Goal: Information Seeking & Learning: Compare options

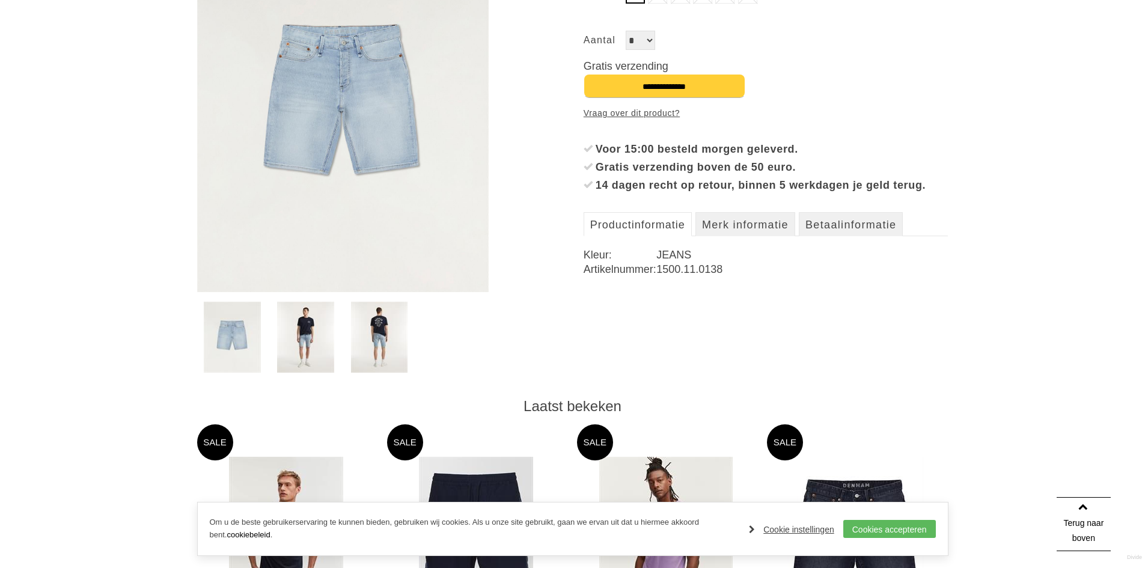
scroll to position [301, 0]
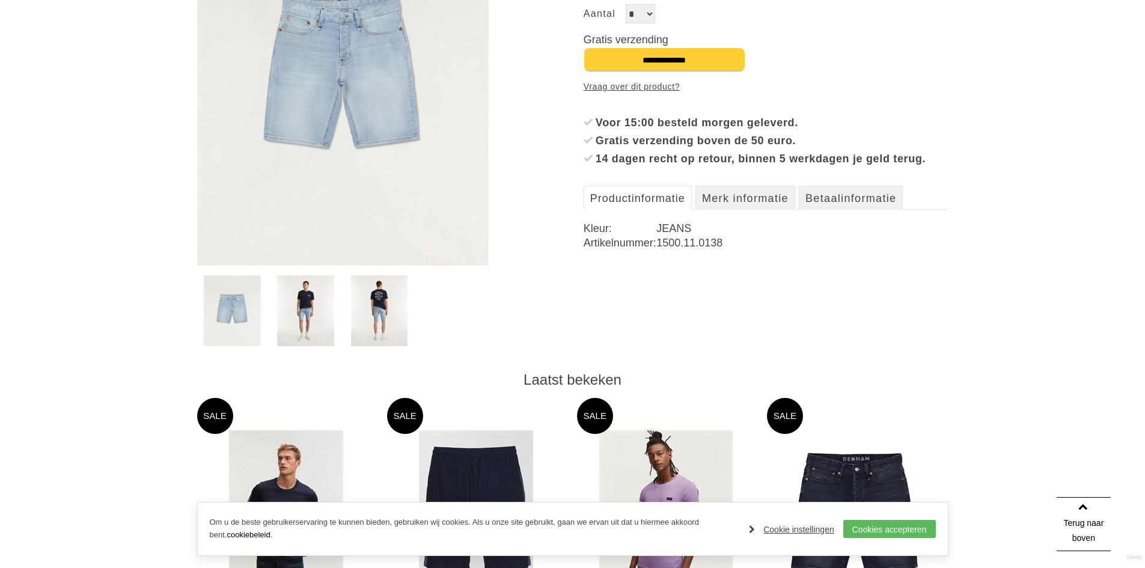
click at [394, 306] on img at bounding box center [379, 310] width 57 height 71
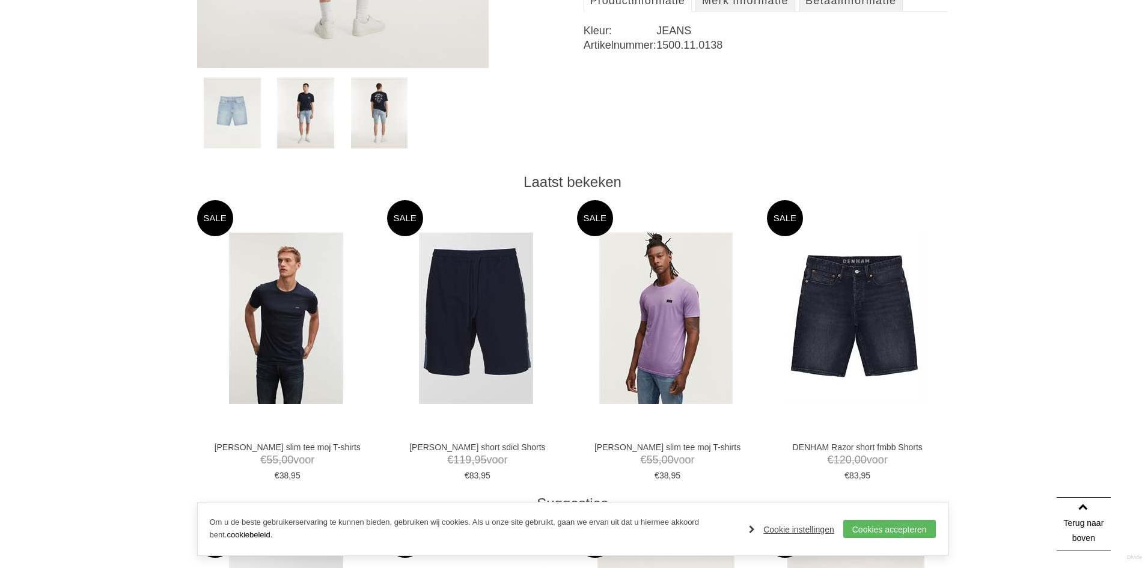
scroll to position [541, 0]
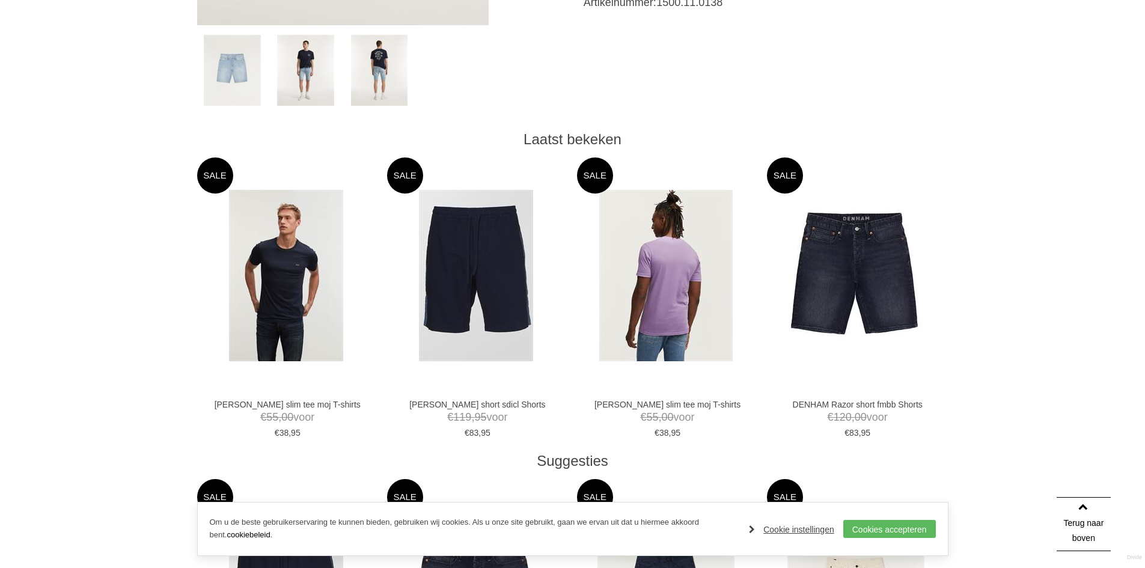
click at [659, 270] on img at bounding box center [665, 275] width 133 height 171
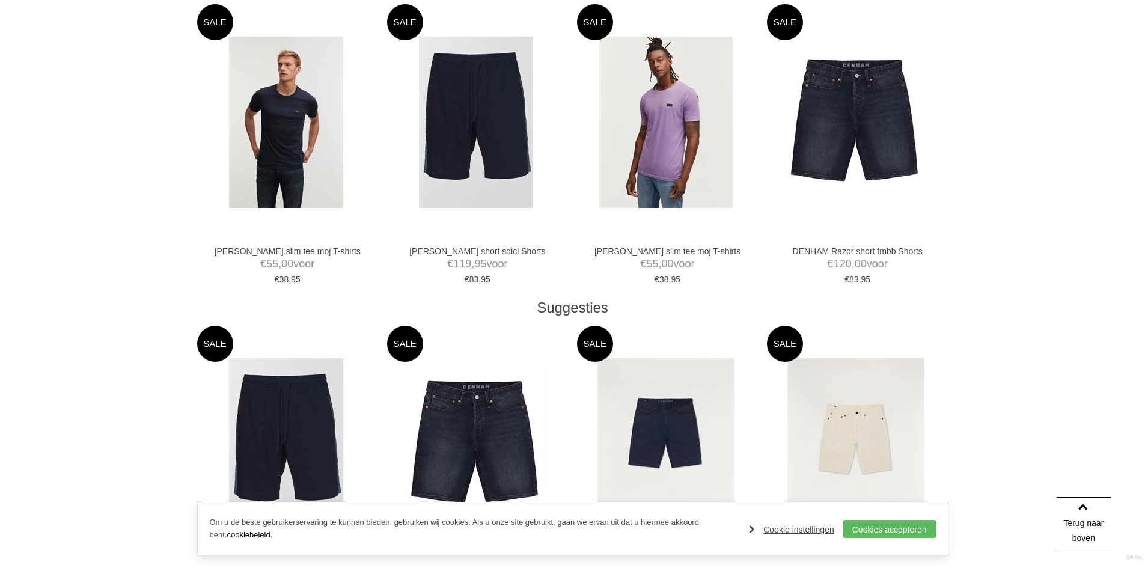
scroll to position [721, 0]
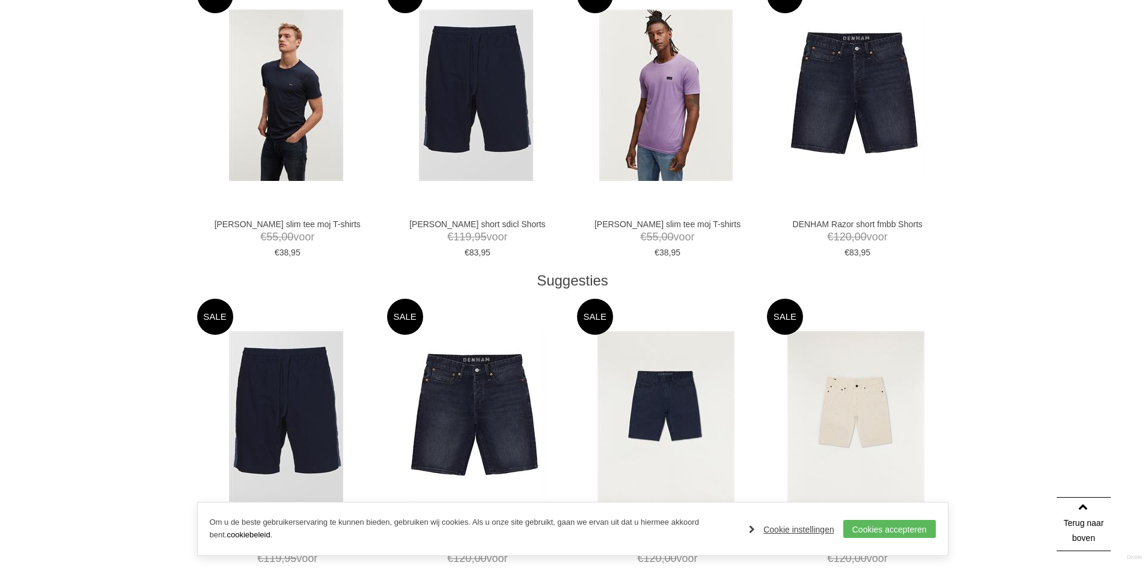
click at [300, 126] on img at bounding box center [286, 95] width 114 height 171
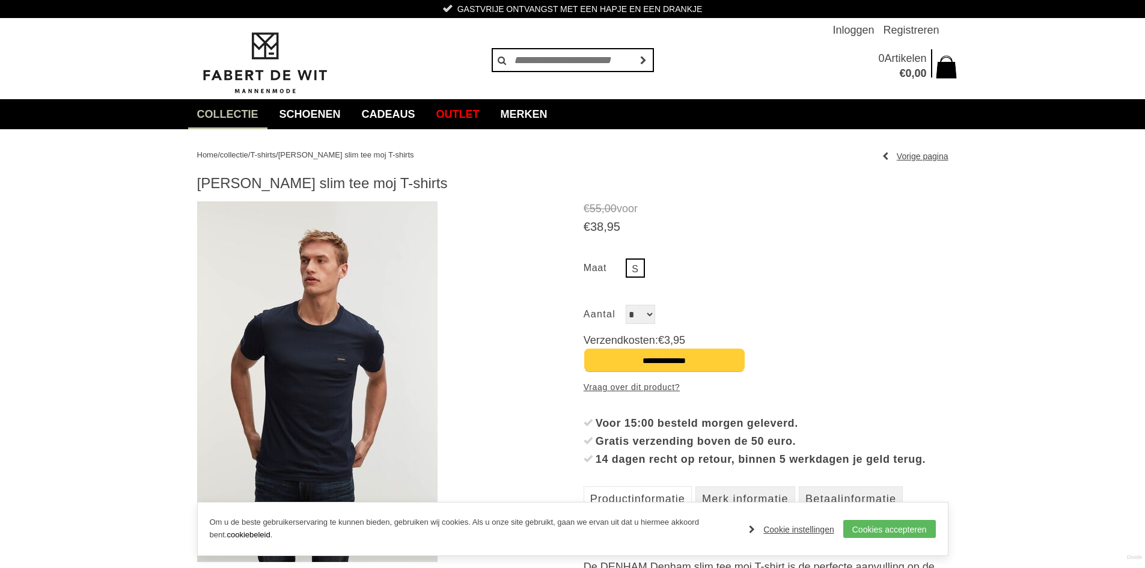
scroll to position [120, 0]
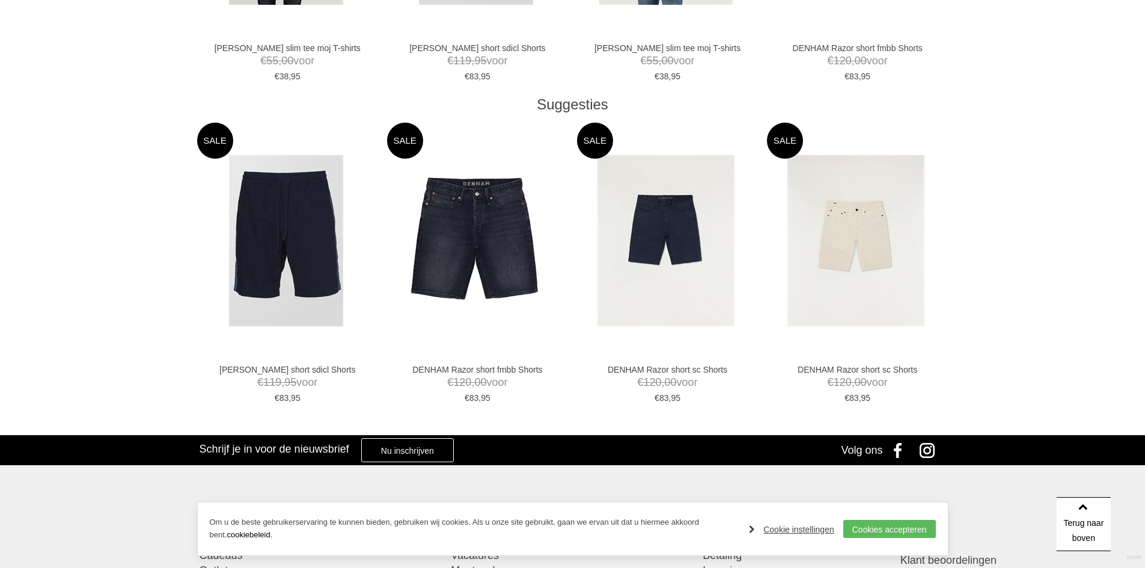
scroll to position [902, 0]
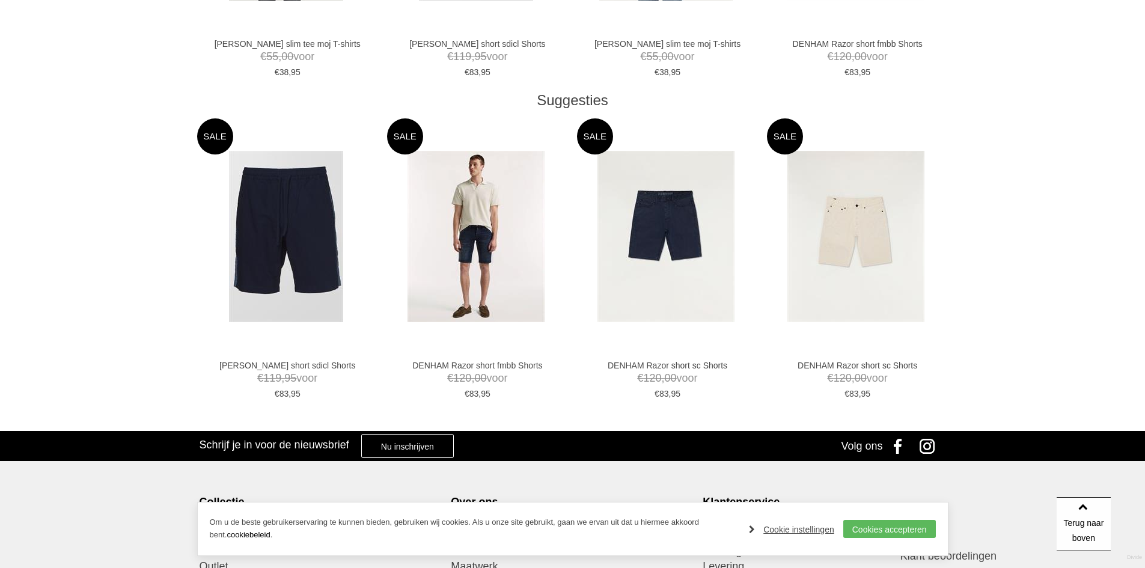
click at [455, 236] on img at bounding box center [476, 236] width 137 height 171
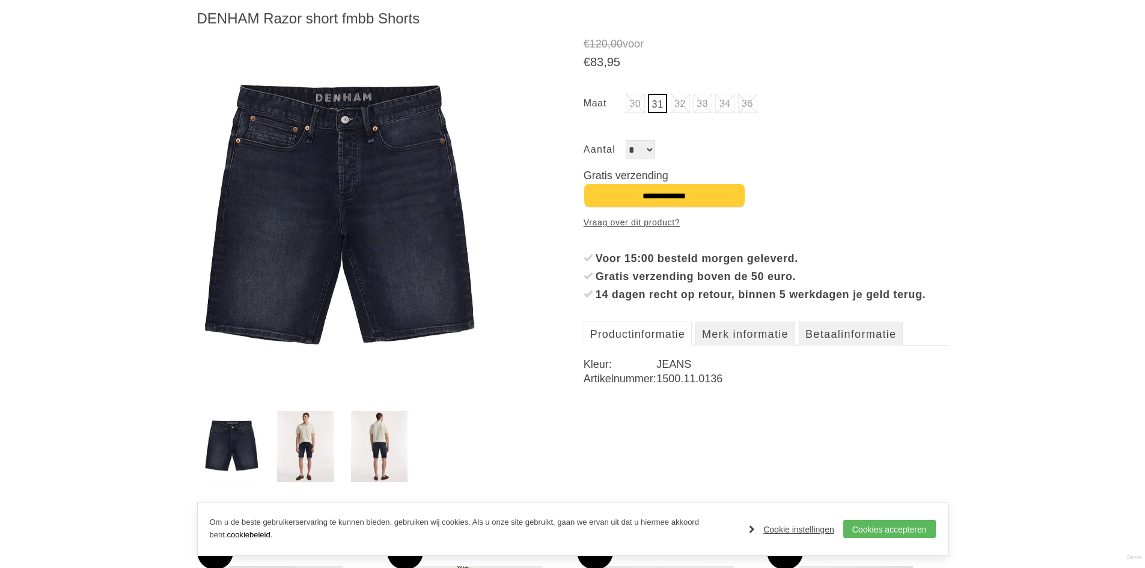
scroll to position [180, 0]
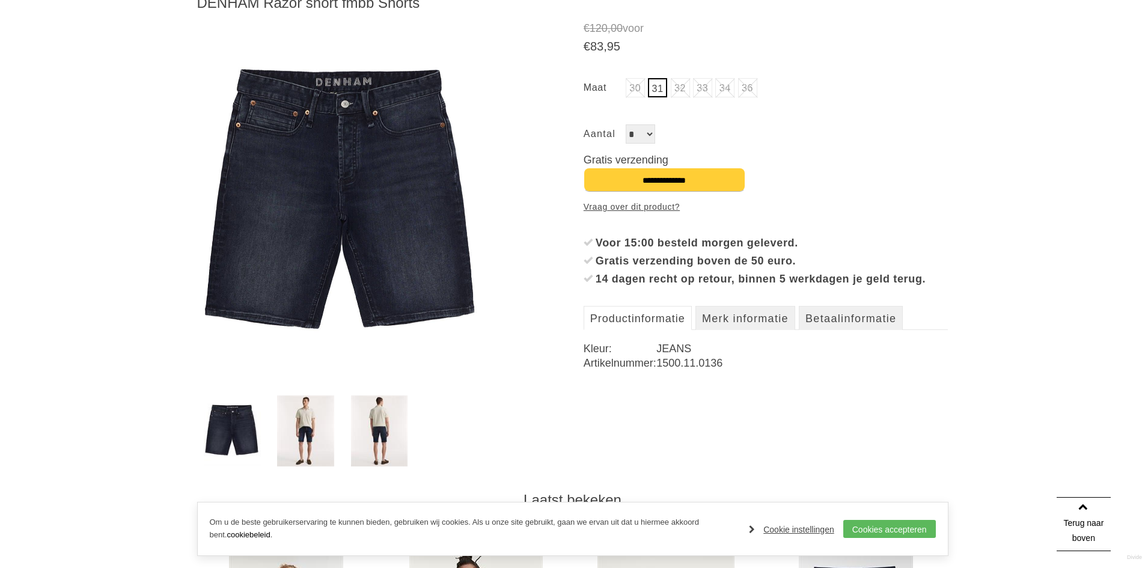
click at [403, 430] on img at bounding box center [379, 431] width 57 height 71
